Goal: Task Accomplishment & Management: Complete application form

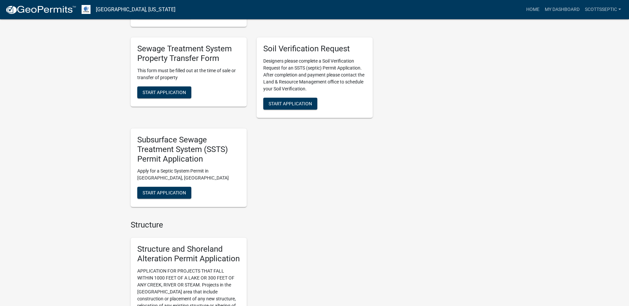
scroll to position [464, 0]
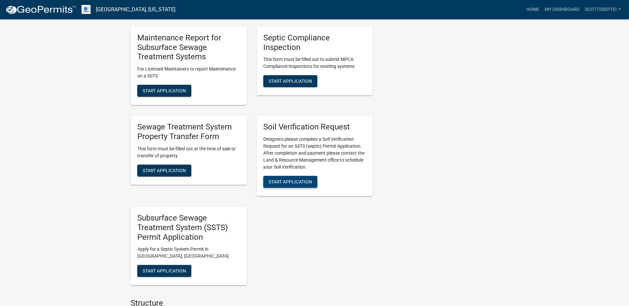
click at [296, 177] on button "Start Application" at bounding box center [290, 182] width 54 height 12
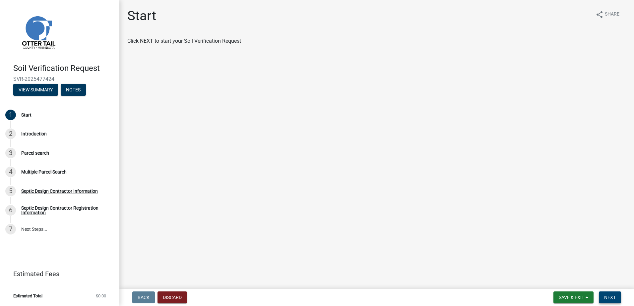
click at [612, 298] on span "Next" at bounding box center [610, 297] width 12 height 5
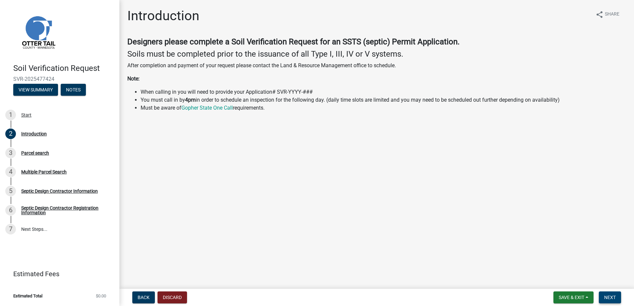
click at [613, 297] on span "Next" at bounding box center [610, 297] width 12 height 5
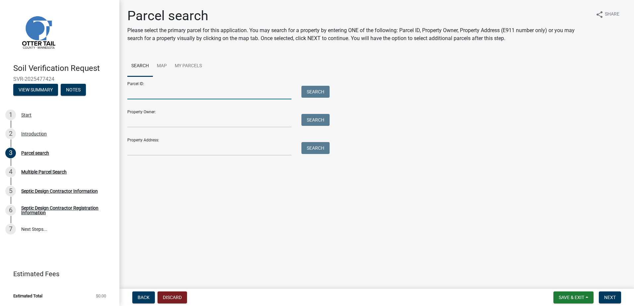
drag, startPoint x: 131, startPoint y: 96, endPoint x: 170, endPoint y: 85, distance: 40.2
click at [132, 95] on input "Parcel ID:" at bounding box center [209, 93] width 164 height 14
type input "05000240137000"
click at [313, 90] on button "Search" at bounding box center [315, 92] width 28 height 12
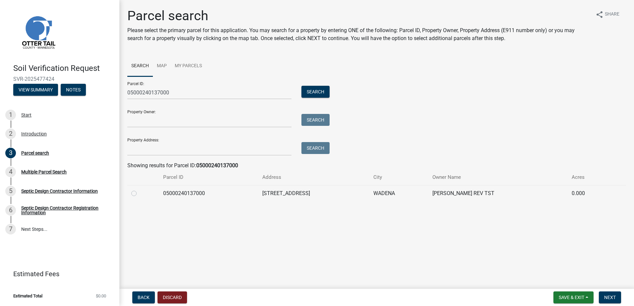
click at [139, 190] on label at bounding box center [139, 190] width 0 height 0
click at [139, 194] on input "radio" at bounding box center [141, 192] width 4 height 4
radio input "true"
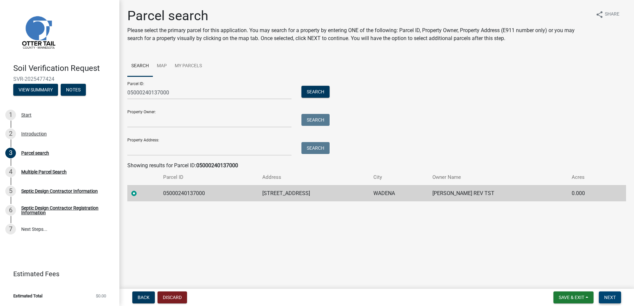
click at [602, 296] on button "Next" at bounding box center [610, 298] width 22 height 12
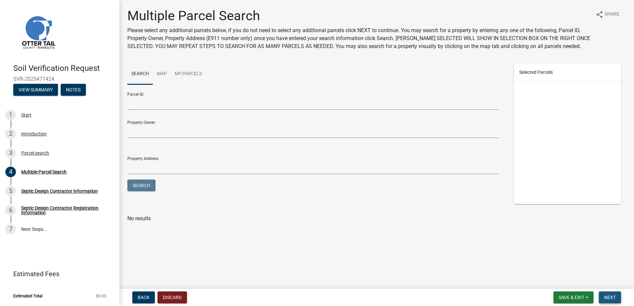
click at [607, 293] on button "Next" at bounding box center [610, 298] width 22 height 12
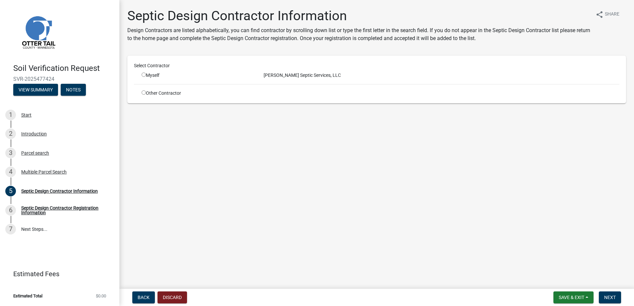
click at [143, 76] on input "radio" at bounding box center [144, 75] width 4 height 4
radio input "true"
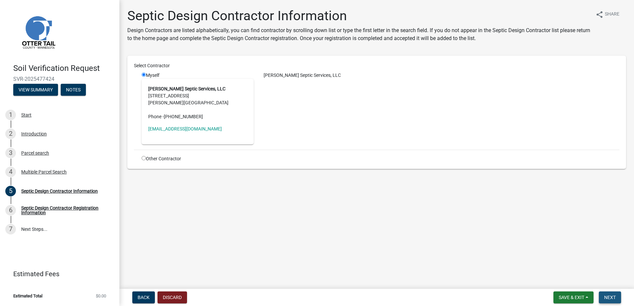
click at [603, 296] on button "Next" at bounding box center [610, 298] width 22 height 12
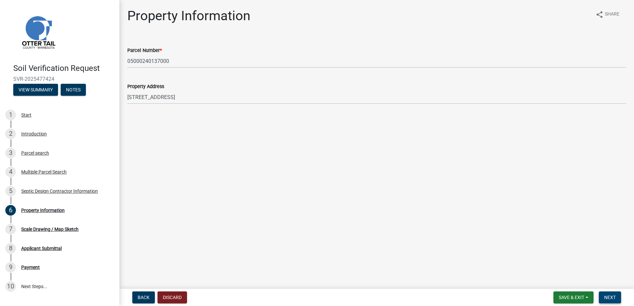
click at [608, 294] on button "Next" at bounding box center [610, 298] width 22 height 12
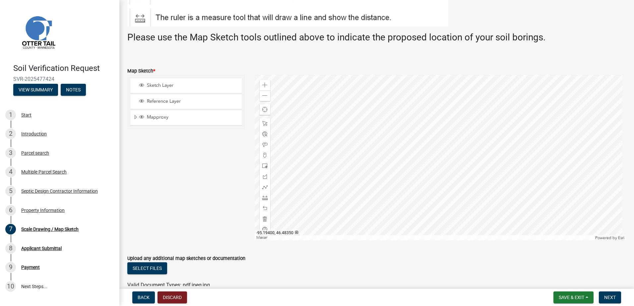
scroll to position [83, 0]
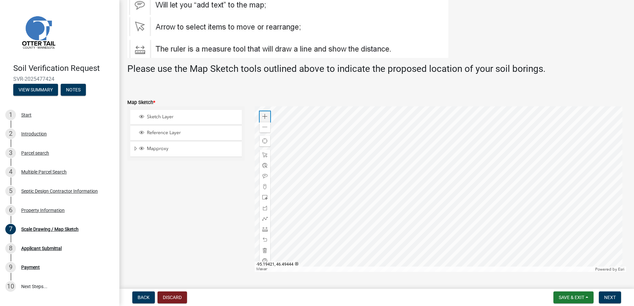
click at [265, 116] on span at bounding box center [264, 116] width 5 height 5
click at [263, 119] on span at bounding box center [264, 116] width 5 height 5
click at [263, 183] on div at bounding box center [265, 187] width 11 height 11
click at [364, 146] on div at bounding box center [441, 189] width 372 height 166
click at [610, 294] on button "Next" at bounding box center [610, 298] width 22 height 12
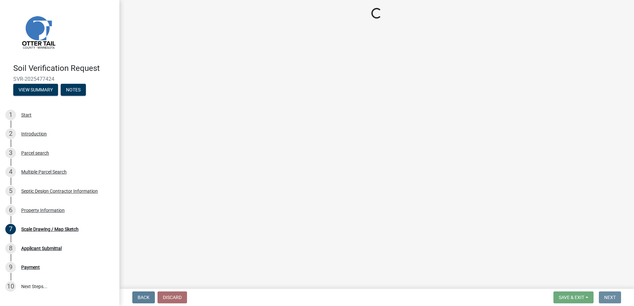
scroll to position [0, 0]
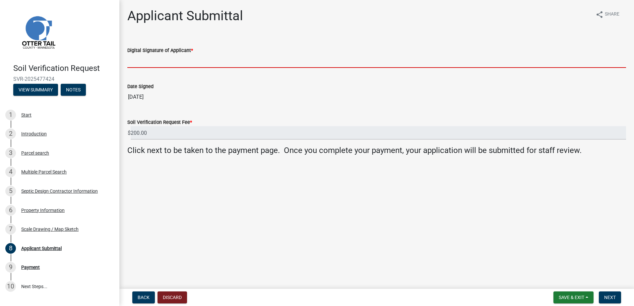
click at [147, 62] on input "Digital Signature of Applicant *" at bounding box center [376, 61] width 499 height 14
type input "[PERSON_NAME]"
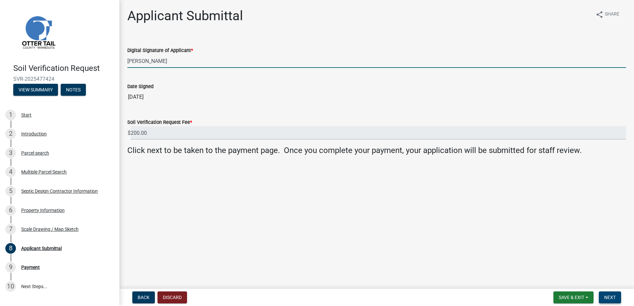
click at [600, 297] on button "Next" at bounding box center [610, 298] width 22 height 12
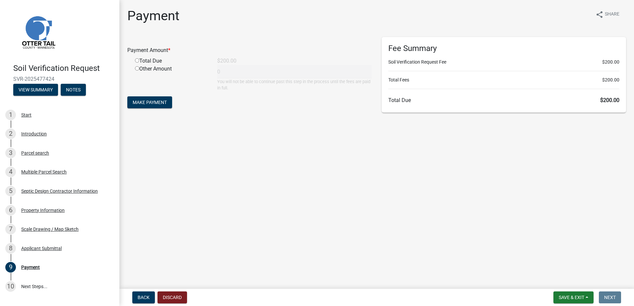
click at [139, 59] on input "radio" at bounding box center [137, 60] width 4 height 4
radio input "true"
type input "200"
click at [146, 103] on span "Make Payment" at bounding box center [150, 102] width 34 height 5
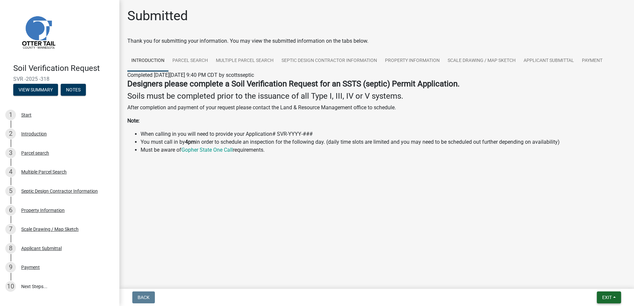
click at [613, 296] on button "Exit" at bounding box center [609, 298] width 24 height 12
click at [602, 282] on button "Save & Exit" at bounding box center [594, 281] width 53 height 16
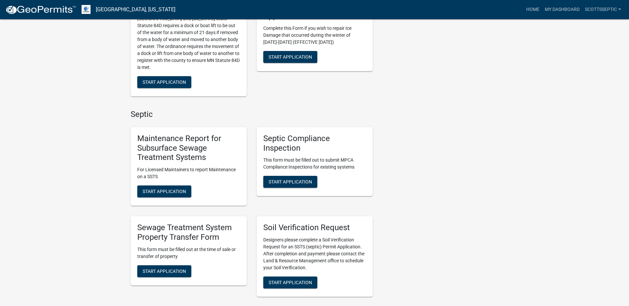
scroll to position [365, 0]
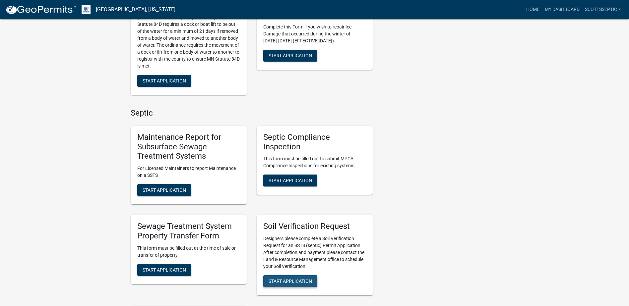
click at [290, 279] on span "Start Application" at bounding box center [290, 281] width 43 height 5
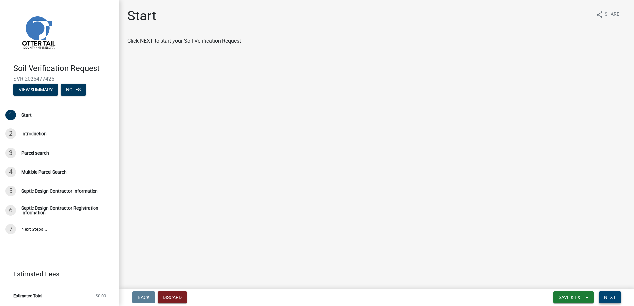
click at [615, 299] on span "Next" at bounding box center [610, 297] width 12 height 5
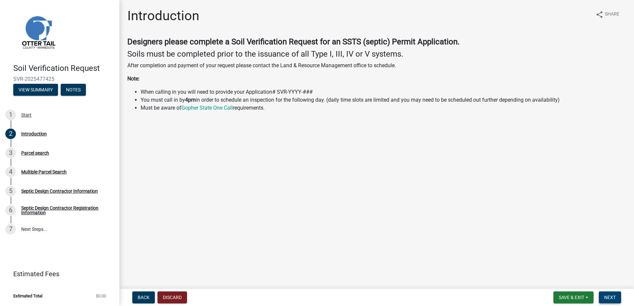
click at [611, 298] on span "Next" at bounding box center [610, 297] width 12 height 5
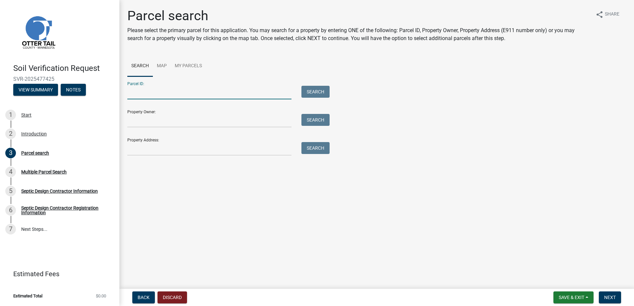
drag, startPoint x: 140, startPoint y: 96, endPoint x: 171, endPoint y: 88, distance: 32.8
click at [141, 95] on input "Parcel ID:" at bounding box center [209, 93] width 164 height 14
type input "04000140101000"
click at [314, 86] on div "Parcel ID: 04000140101000 Search" at bounding box center [226, 88] width 199 height 23
click at [314, 91] on button "Search" at bounding box center [315, 92] width 28 height 12
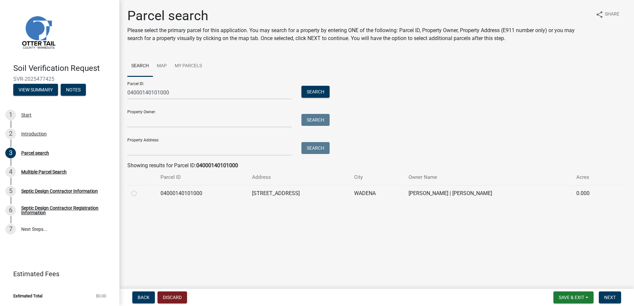
click at [139, 190] on label at bounding box center [139, 190] width 0 height 0
click at [139, 194] on input "radio" at bounding box center [141, 192] width 4 height 4
radio input "true"
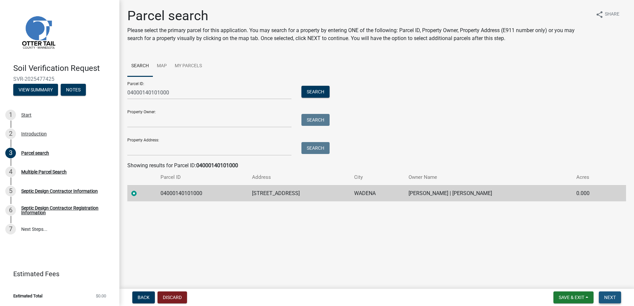
click at [604, 295] on button "Next" at bounding box center [610, 298] width 22 height 12
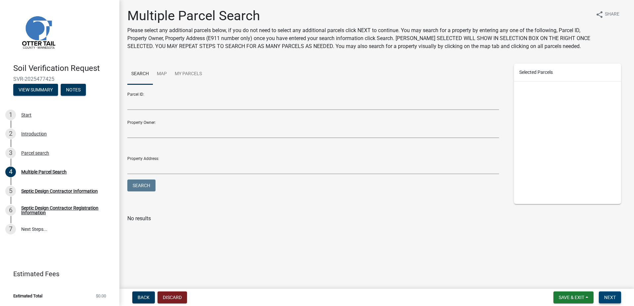
click at [610, 298] on span "Next" at bounding box center [610, 297] width 12 height 5
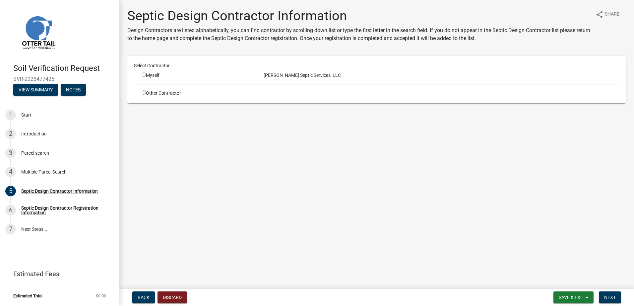
click at [143, 75] on input "radio" at bounding box center [144, 75] width 4 height 4
radio input "true"
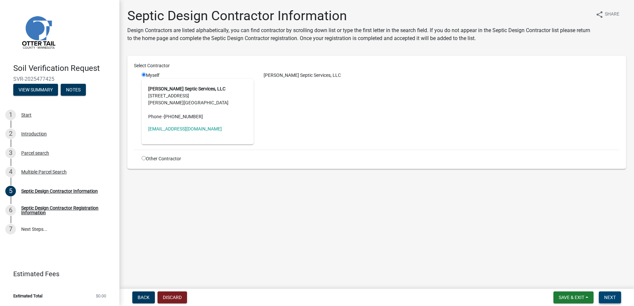
click at [606, 297] on span "Next" at bounding box center [610, 297] width 12 height 5
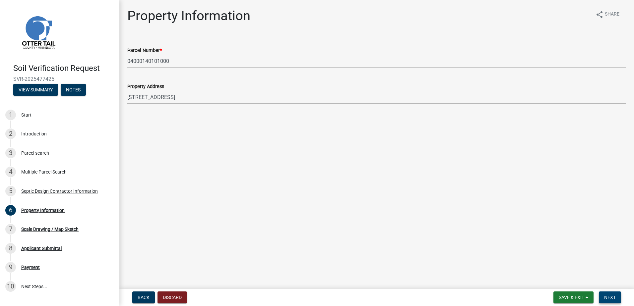
click at [613, 297] on span "Next" at bounding box center [610, 297] width 12 height 5
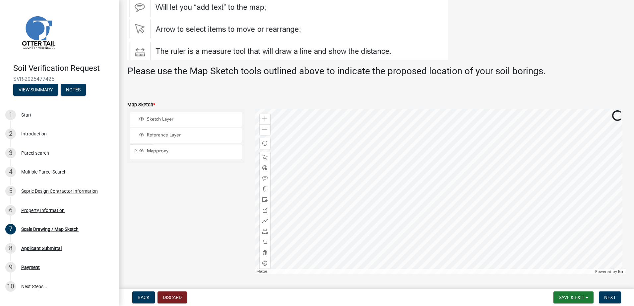
scroll to position [99, 0]
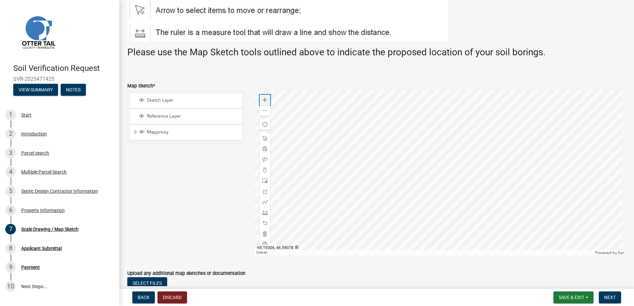
click at [262, 103] on div "Zoom in" at bounding box center [265, 100] width 11 height 11
click at [407, 130] on div at bounding box center [441, 173] width 372 height 166
click at [264, 112] on span at bounding box center [264, 110] width 5 height 5
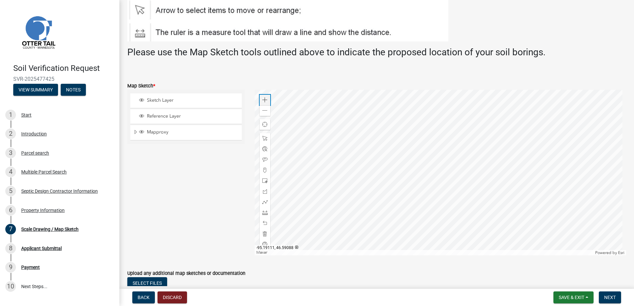
click at [263, 99] on span at bounding box center [264, 100] width 5 height 5
click at [383, 198] on div at bounding box center [441, 173] width 372 height 166
click at [424, 183] on div at bounding box center [441, 173] width 372 height 166
click at [266, 169] on span at bounding box center [264, 170] width 5 height 5
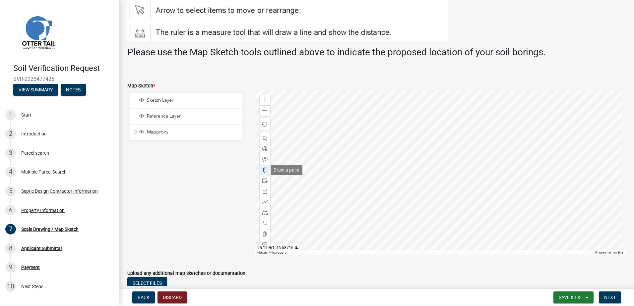
click at [265, 171] on span at bounding box center [264, 170] width 5 height 5
click at [412, 178] on div at bounding box center [441, 173] width 372 height 166
click at [603, 299] on button "Next" at bounding box center [610, 298] width 22 height 12
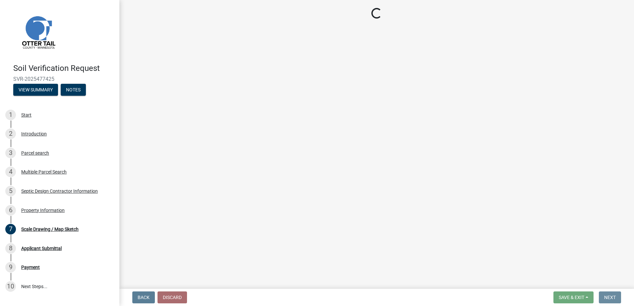
scroll to position [0, 0]
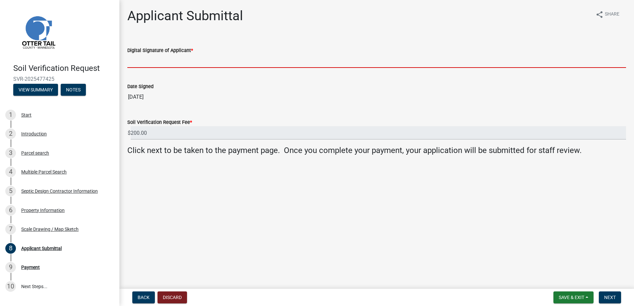
click at [148, 67] on input "Digital Signature of Applicant *" at bounding box center [376, 61] width 499 height 14
type input "[PERSON_NAME]"
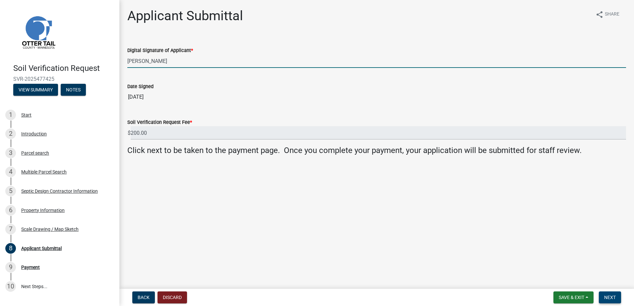
click at [607, 296] on span "Next" at bounding box center [610, 297] width 12 height 5
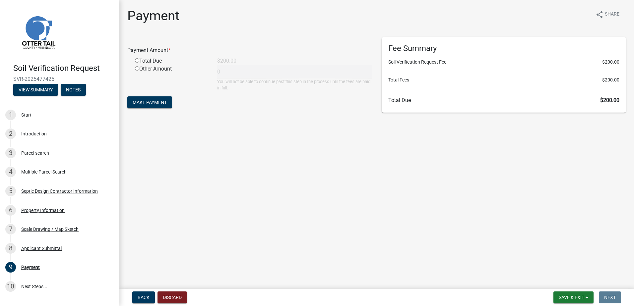
click at [137, 61] on input "radio" at bounding box center [137, 60] width 4 height 4
radio input "true"
type input "200"
click at [153, 103] on span "Make Payment" at bounding box center [150, 102] width 34 height 5
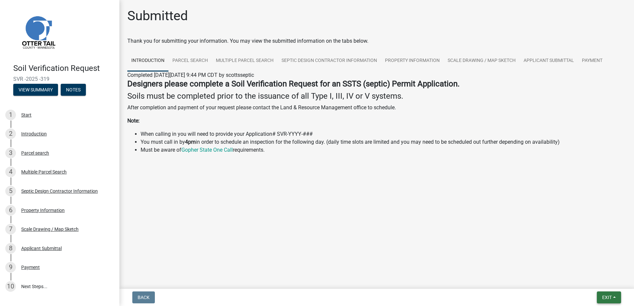
click at [612, 299] on span "Exit" at bounding box center [607, 297] width 10 height 5
click at [592, 285] on button "Save & Exit" at bounding box center [594, 281] width 53 height 16
